Goal: Information Seeking & Learning: Learn about a topic

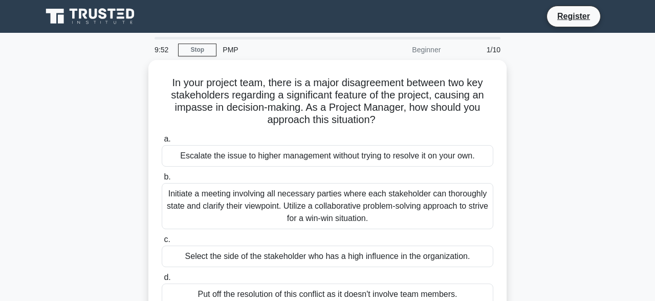
drag, startPoint x: 570, startPoint y: 12, endPoint x: 593, endPoint y: 1, distance: 25.9
click at [593, 1] on nav "Register" at bounding box center [327, 16] width 655 height 33
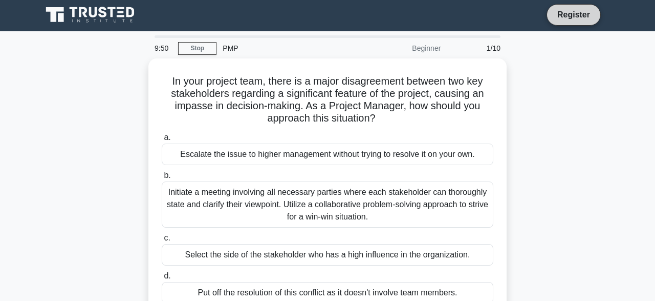
click at [571, 15] on link "Register" at bounding box center [573, 14] width 45 height 13
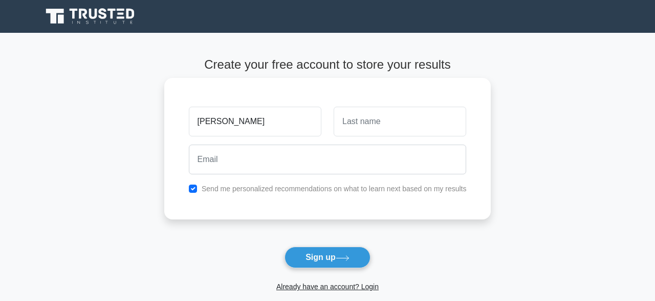
type input "[PERSON_NAME]"
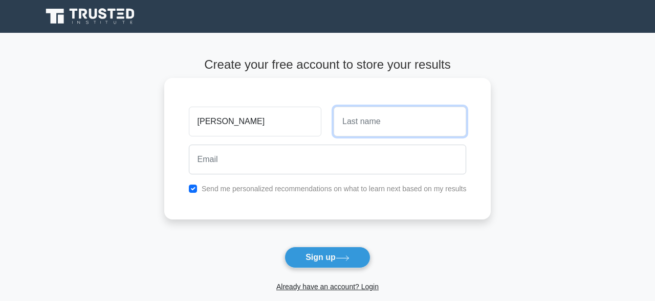
click at [339, 125] on input "text" at bounding box center [400, 121] width 133 height 30
type input "Owusu"
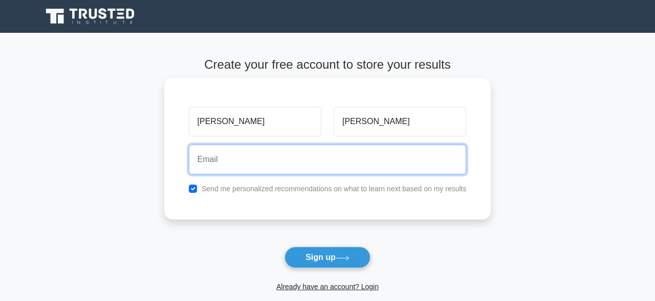
click at [253, 159] on input "email" at bounding box center [328, 159] width 278 height 30
click at [230, 165] on input "email" at bounding box center [328, 159] width 278 height 30
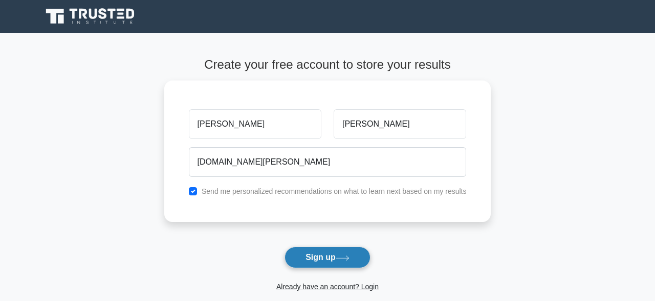
click at [318, 262] on button "Sign up" at bounding box center [328, 257] width 86 height 22
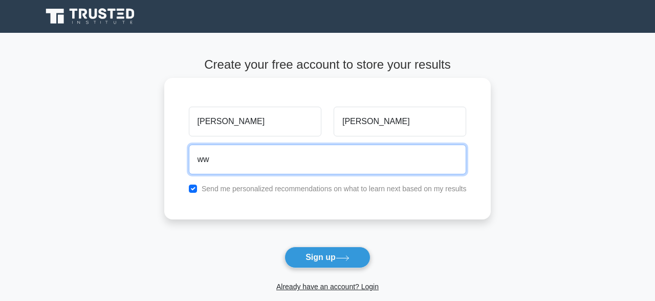
type input "w"
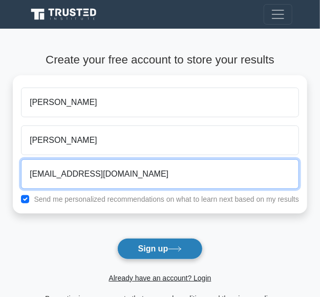
type input "www.ed12354b@outlook.com"
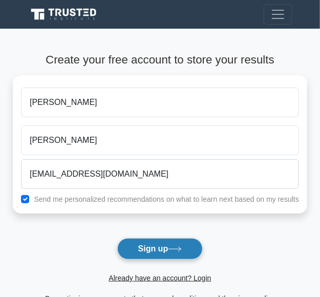
click at [151, 245] on button "Sign up" at bounding box center [160, 249] width 86 height 22
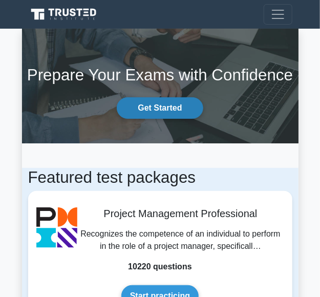
click at [159, 109] on link "Get Started" at bounding box center [160, 108] width 86 height 22
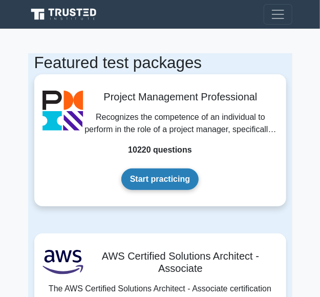
click at [156, 177] on link "Start practicing" at bounding box center [159, 179] width 77 height 22
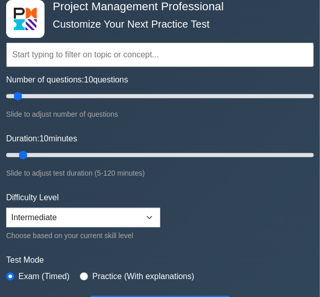
scroll to position [266, 0]
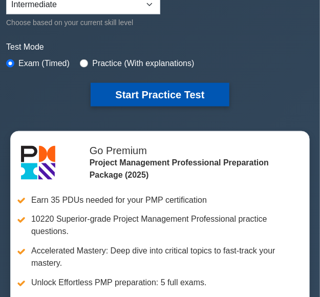
click at [170, 92] on button "Start Practice Test" at bounding box center [160, 95] width 138 height 24
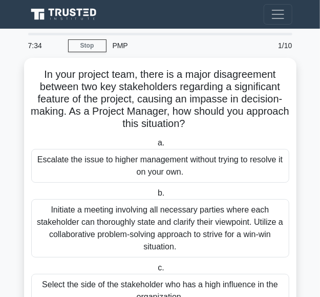
click at [112, 46] on div "PMP" at bounding box center [179, 45] width 146 height 20
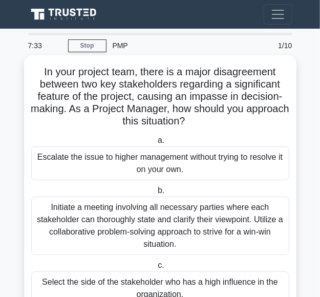
click at [165, 175] on div "Escalate the issue to higher management without trying to resolve it on your ow…" at bounding box center [160, 163] width 258 height 34
click at [167, 167] on div "Escalate the issue to higher management without trying to resolve it on your ow…" at bounding box center [160, 163] width 258 height 34
click at [156, 144] on input "a. Escalate the issue to higher management without trying to resolve it on your…" at bounding box center [156, 140] width 0 height 7
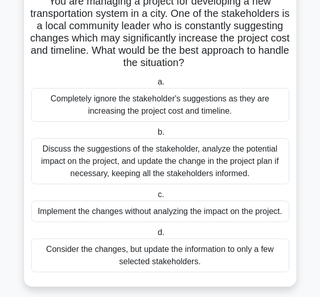
scroll to position [80, 0]
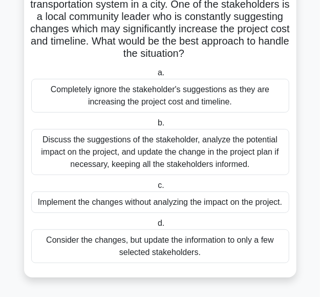
click at [195, 203] on div "Implement the changes without analyzing the impact on the project." at bounding box center [160, 202] width 258 height 22
click at [156, 189] on input "c. Implement the changes without analyzing the impact on the project." at bounding box center [156, 185] width 0 height 7
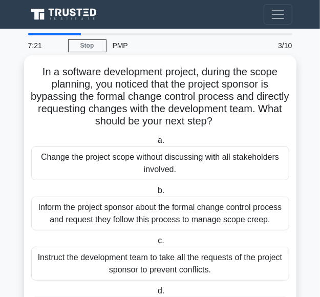
scroll to position [0, 0]
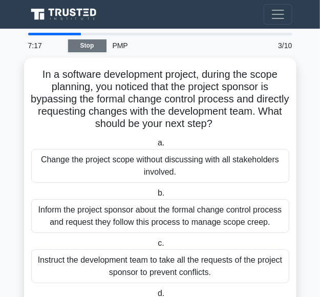
click at [91, 46] on link "Stop" at bounding box center [87, 45] width 38 height 13
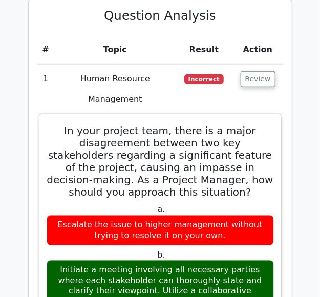
scroll to position [1171, 0]
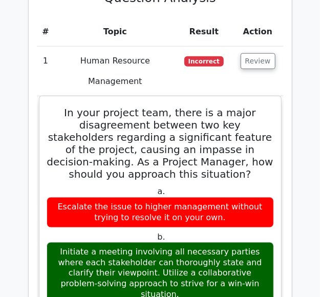
click at [176, 242] on div "Initiate a meeting involving all necessary parties where each stakeholder can t…" at bounding box center [160, 273] width 227 height 62
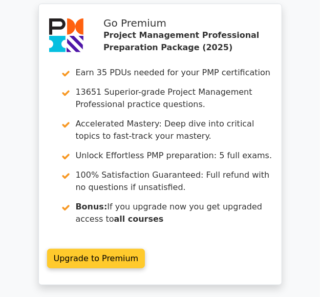
scroll to position [1993, 0]
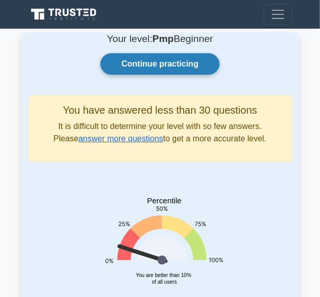
click at [159, 66] on link "Continue practicing" at bounding box center [159, 64] width 119 height 22
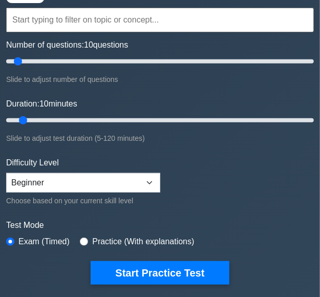
scroll to position [106, 0]
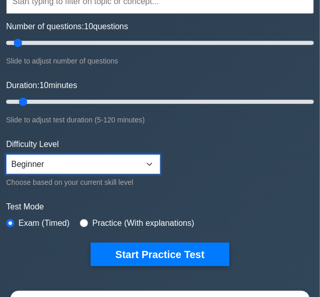
click at [6, 155] on select "Beginner Intermediate Expert" at bounding box center [83, 164] width 154 height 19
click at [130, 166] on select "Beginner Intermediate Expert" at bounding box center [83, 164] width 154 height 19
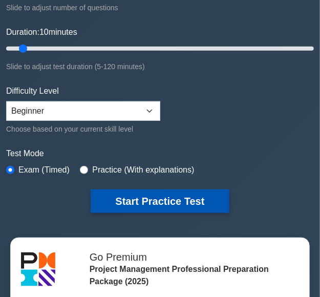
click at [165, 197] on button "Start Practice Test" at bounding box center [160, 201] width 138 height 24
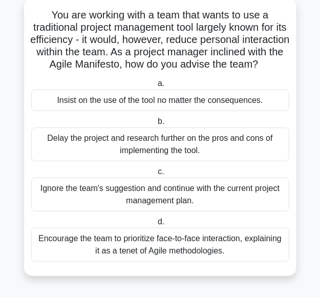
scroll to position [68, 0]
click at [173, 246] on div "Encourage the team to prioritize face-to-face interaction, explaining it as a t…" at bounding box center [160, 245] width 258 height 34
click at [156, 225] on input "d. Encourage the team to prioritize face-to-face interaction, explaining it as …" at bounding box center [156, 222] width 0 height 7
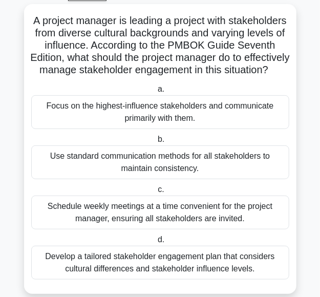
scroll to position [80, 0]
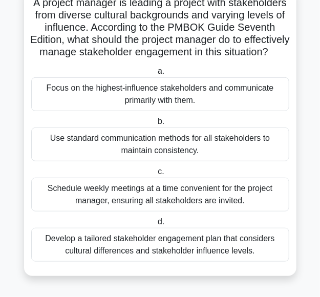
click at [163, 150] on div "Use standard communication methods for all stakeholders to maintain consistency." at bounding box center [160, 144] width 258 height 34
click at [156, 125] on input "b. Use standard communication methods for all stakeholders to maintain consiste…" at bounding box center [156, 121] width 0 height 7
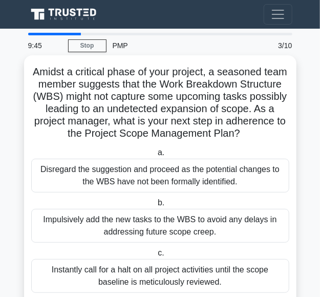
scroll to position [0, 0]
click at [257, 173] on div "Disregard the suggestion and proceed as the potential changes to the WBS have n…" at bounding box center [160, 176] width 258 height 34
click at [156, 156] on input "a. Disregard the suggestion and proceed as the potential changes to the WBS hav…" at bounding box center [156, 153] width 0 height 7
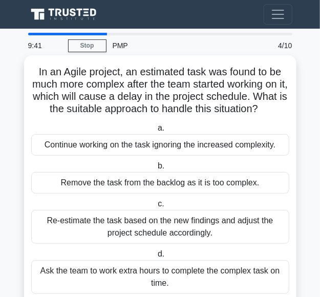
click at [206, 184] on div "Remove the task from the backlog as it is too complex." at bounding box center [160, 183] width 258 height 22
click at [156, 169] on input "b. Remove the task from the backlog as it is too complex." at bounding box center [156, 166] width 0 height 7
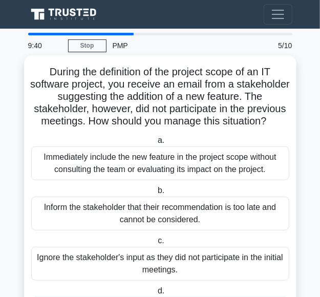
click at [186, 255] on div "Ignore the stakeholder's input as they did not participate in the initial meeti…" at bounding box center [160, 264] width 258 height 34
click at [125, 257] on div "Ignore the stakeholder's input as they did not participate in the initial meeti…" at bounding box center [160, 264] width 258 height 34
click at [99, 165] on div "Immediately include the new feature in the project scope without consulting the…" at bounding box center [160, 163] width 258 height 34
click at [156, 144] on input "a. Immediately include the new feature in the project scope without consulting …" at bounding box center [156, 140] width 0 height 7
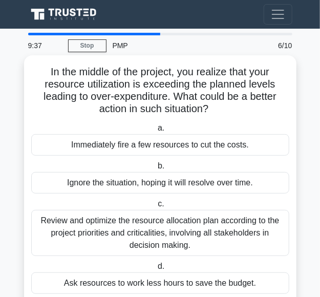
drag, startPoint x: 113, startPoint y: 222, endPoint x: 115, endPoint y: 210, distance: 11.4
click at [113, 219] on div "Review and optimize the resource allocation plan according to the project prior…" at bounding box center [160, 233] width 258 height 46
click at [125, 145] on div "Immediately fire a few resources to cut the costs." at bounding box center [160, 145] width 258 height 22
click at [156, 132] on input "a. Immediately fire a few resources to cut the costs." at bounding box center [156, 128] width 0 height 7
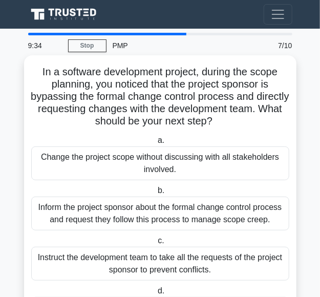
click at [236, 262] on div "Instruct the development team to take all the requests of the project sponsor t…" at bounding box center [160, 264] width 258 height 34
click at [156, 244] on input "c. Instruct the development team to take all the requests of the project sponso…" at bounding box center [156, 241] width 0 height 7
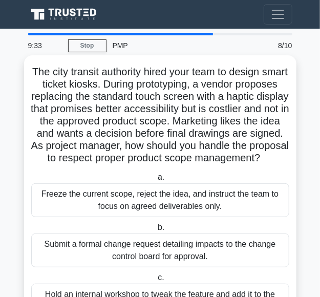
click at [146, 246] on div "Submit a formal change request detailing impacts to the change control board fo…" at bounding box center [160, 250] width 258 height 34
click at [156, 231] on input "b. Submit a formal change request detailing impacts to the change control board…" at bounding box center [156, 227] width 0 height 7
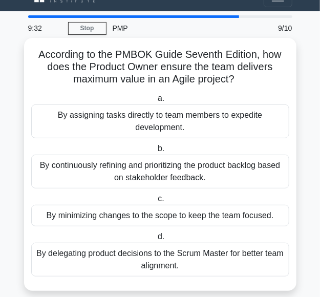
scroll to position [31, 0]
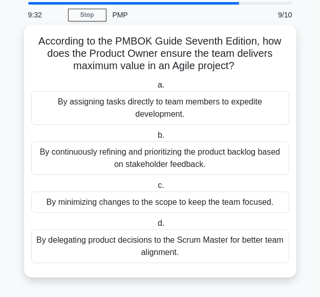
click at [152, 247] on div "By delegating product decisions to the Scrum Master for better team alignment." at bounding box center [160, 246] width 258 height 34
click at [150, 243] on div "By delegating product decisions to the Scrum Master for better team alignment." at bounding box center [160, 246] width 258 height 34
click at [156, 227] on input "d. By delegating product decisions to the Scrum Master for better team alignmen…" at bounding box center [156, 223] width 0 height 7
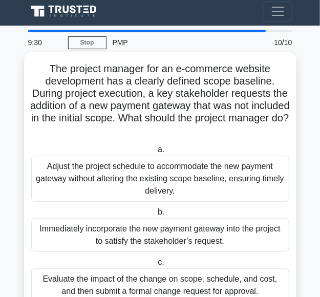
scroll to position [0, 0]
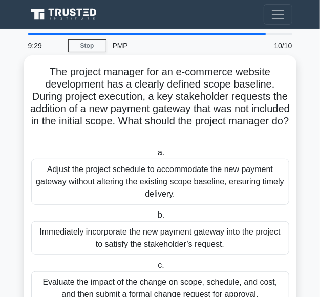
click at [80, 184] on div "Adjust the project schedule to accommodate the new payment gateway without alte…" at bounding box center [160, 182] width 258 height 46
click at [91, 170] on div "Adjust the project schedule to accommodate the new payment gateway without alte…" at bounding box center [160, 182] width 258 height 46
click at [156, 156] on input "a. Adjust the project schedule to accommodate the new payment gateway without a…" at bounding box center [156, 153] width 0 height 7
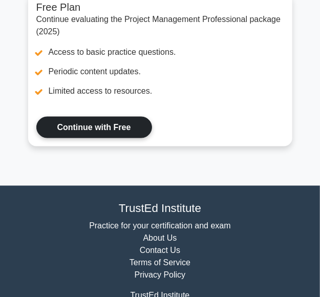
scroll to position [373, 0]
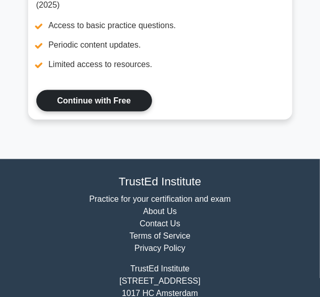
click at [113, 108] on link "Continue with Free" at bounding box center [94, 101] width 116 height 22
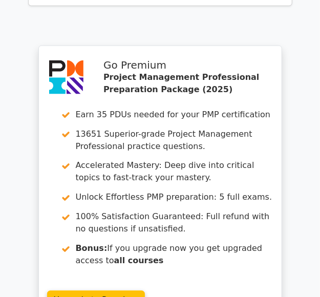
scroll to position [2440, 0]
